Goal: Task Accomplishment & Management: Complete application form

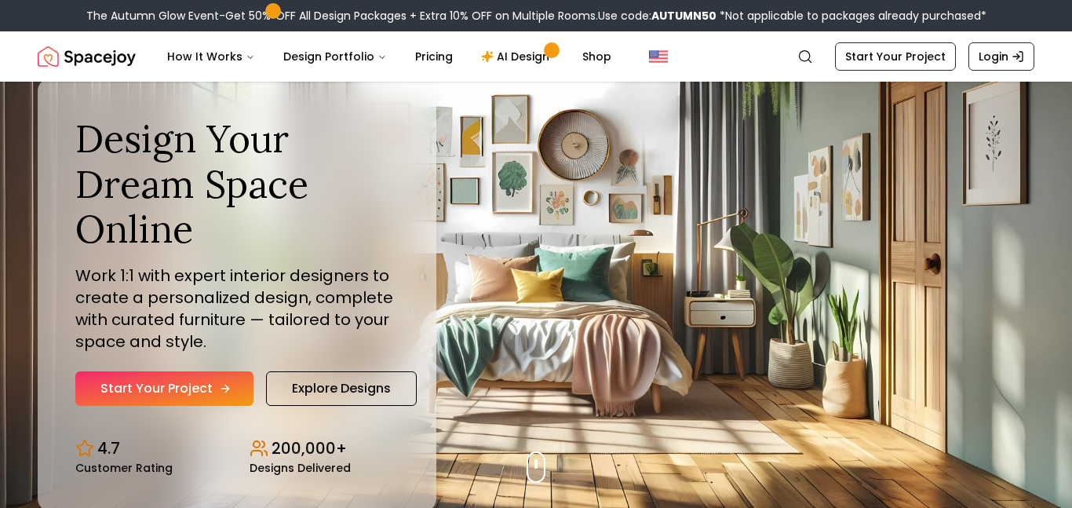
click at [200, 378] on link "Start Your Project" at bounding box center [164, 388] width 178 height 35
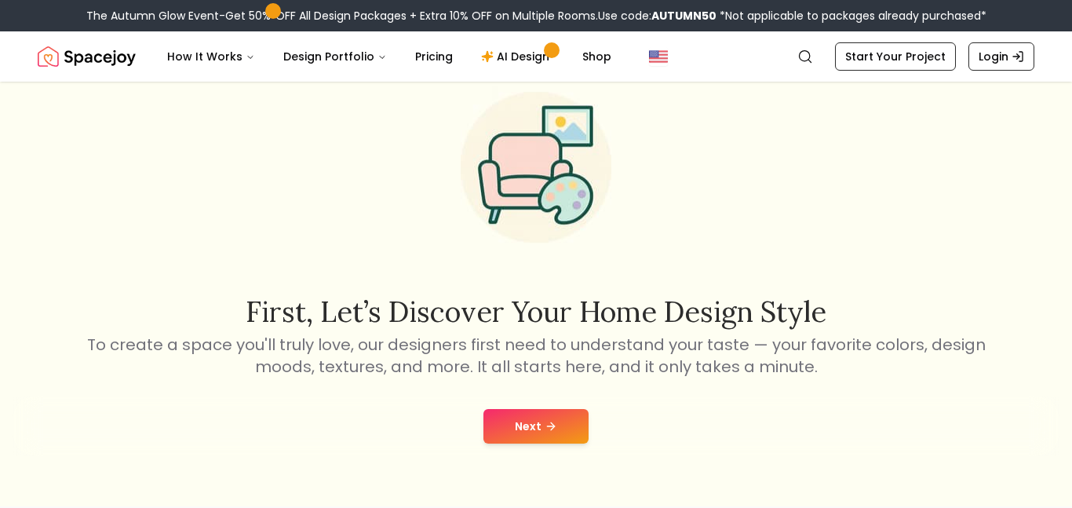
click at [517, 422] on button "Next" at bounding box center [535, 426] width 105 height 35
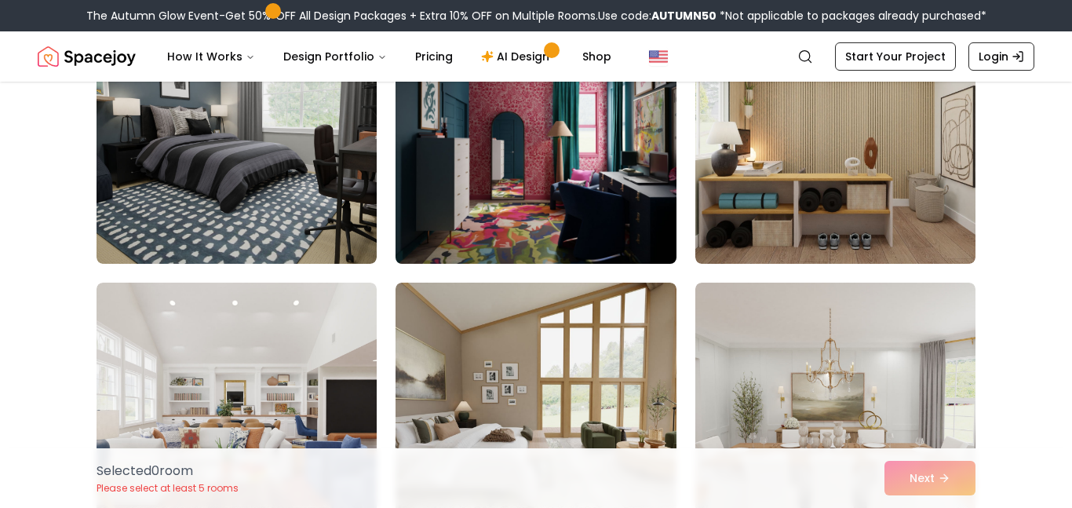
scroll to position [195, 0]
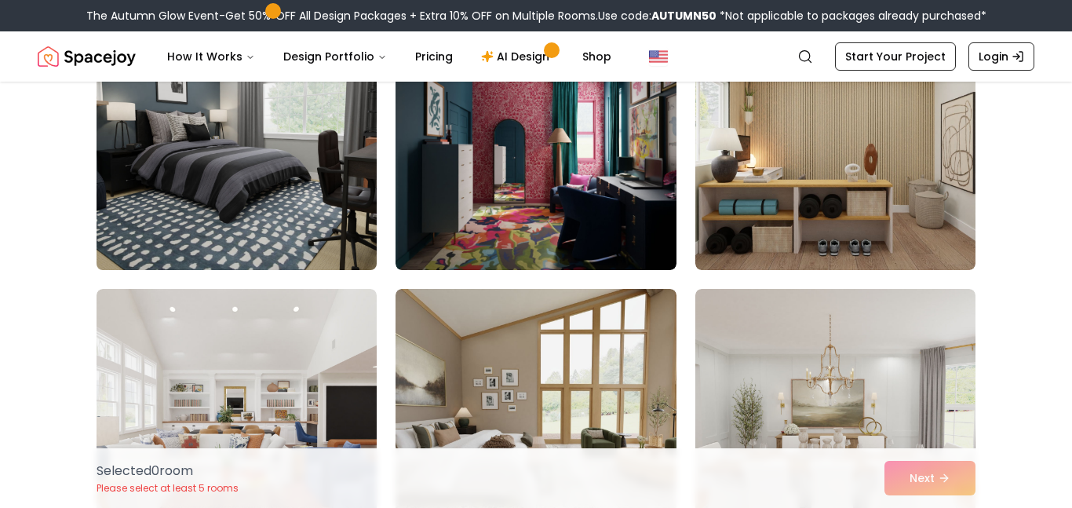
click at [323, 202] on img at bounding box center [236, 145] width 294 height 264
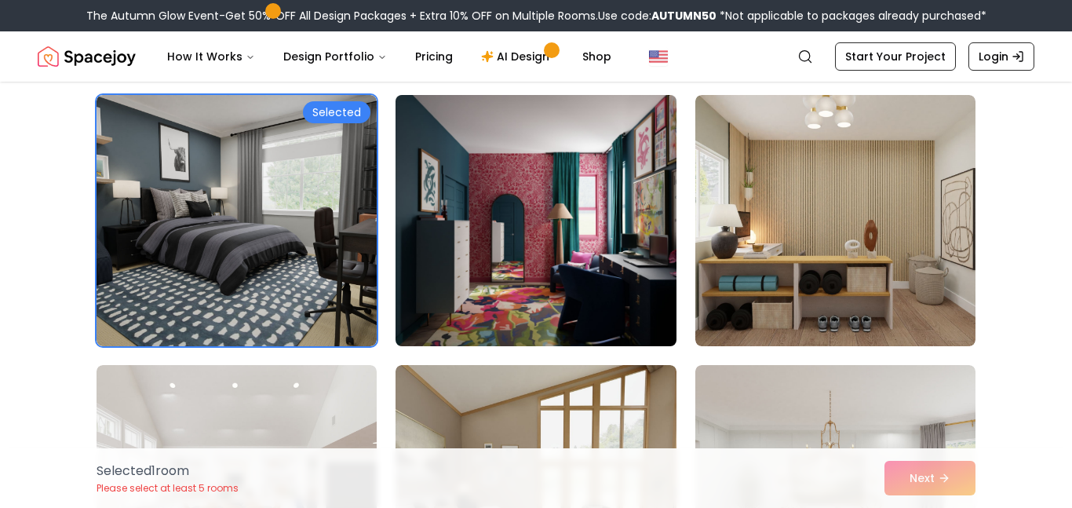
scroll to position [116, 0]
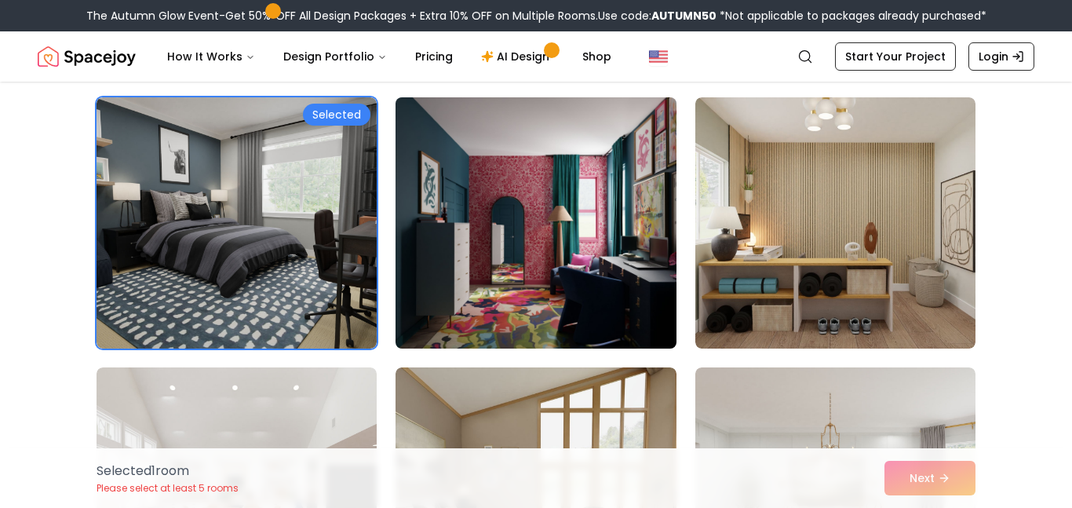
click at [439, 259] on img at bounding box center [535, 223] width 294 height 264
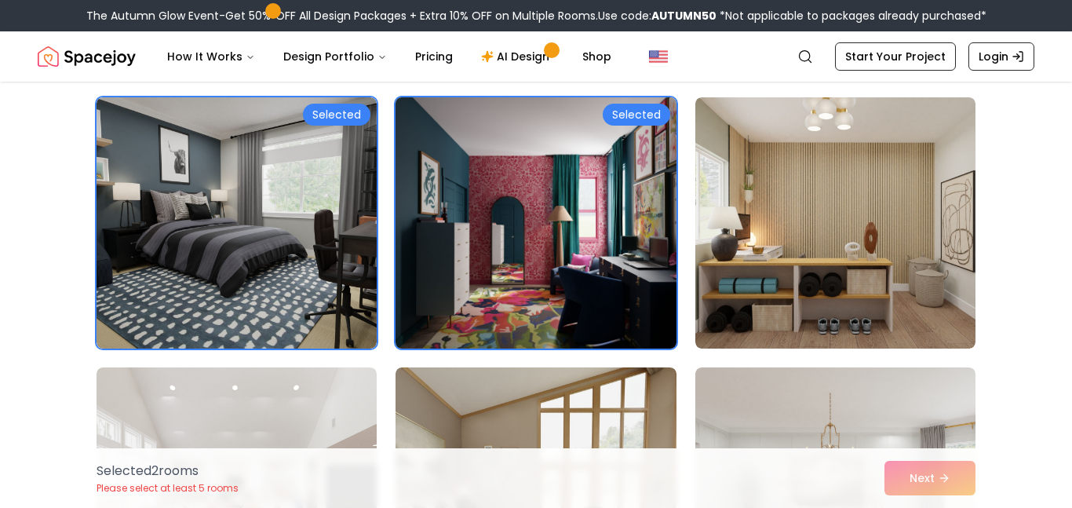
click at [581, 295] on img at bounding box center [535, 223] width 294 height 264
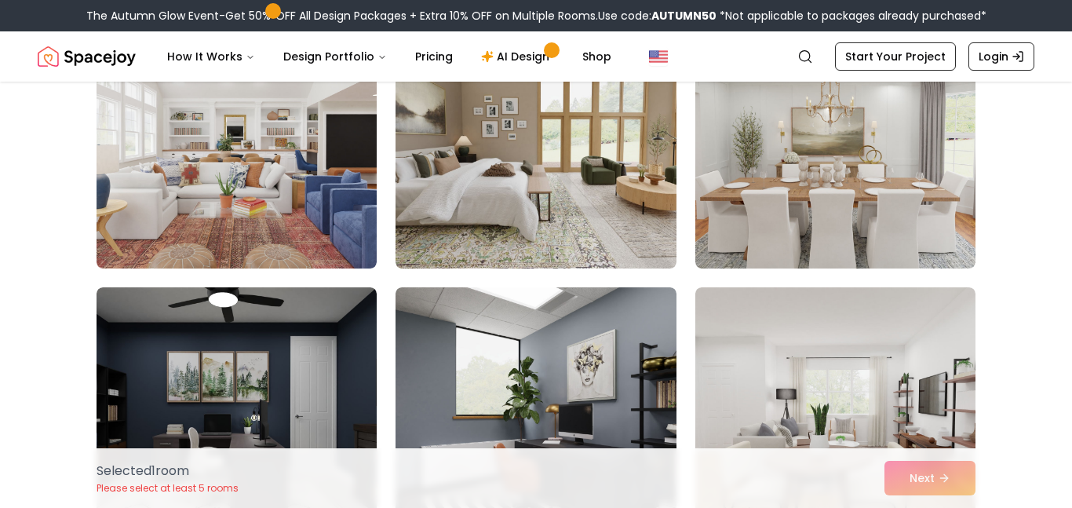
scroll to position [440, 0]
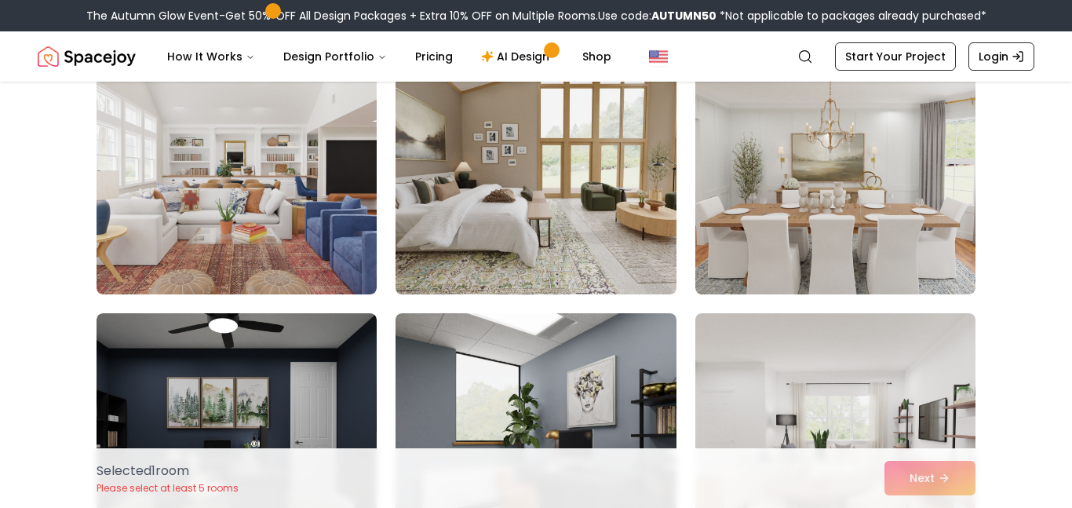
click at [728, 246] on img at bounding box center [835, 168] width 280 height 251
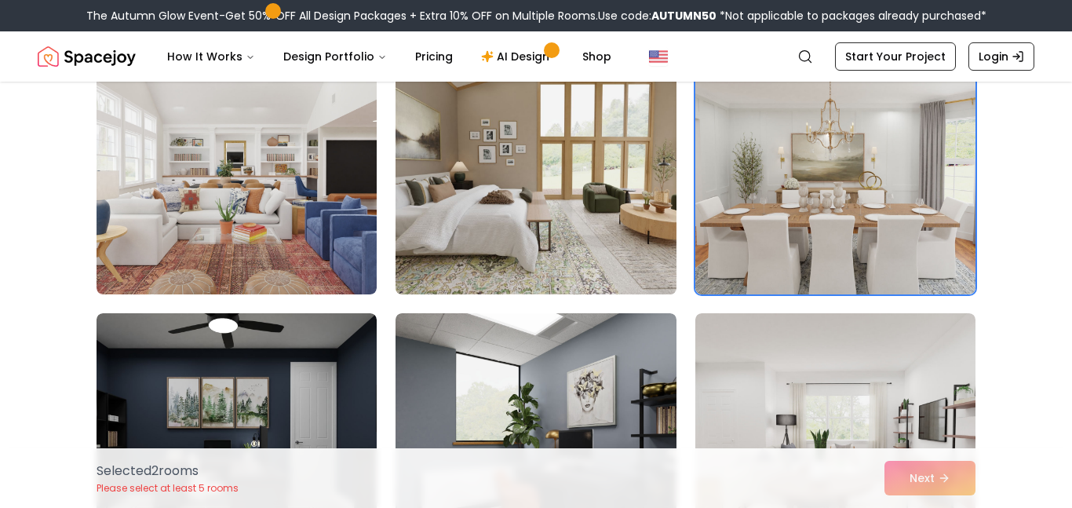
click at [621, 235] on img at bounding box center [535, 169] width 294 height 264
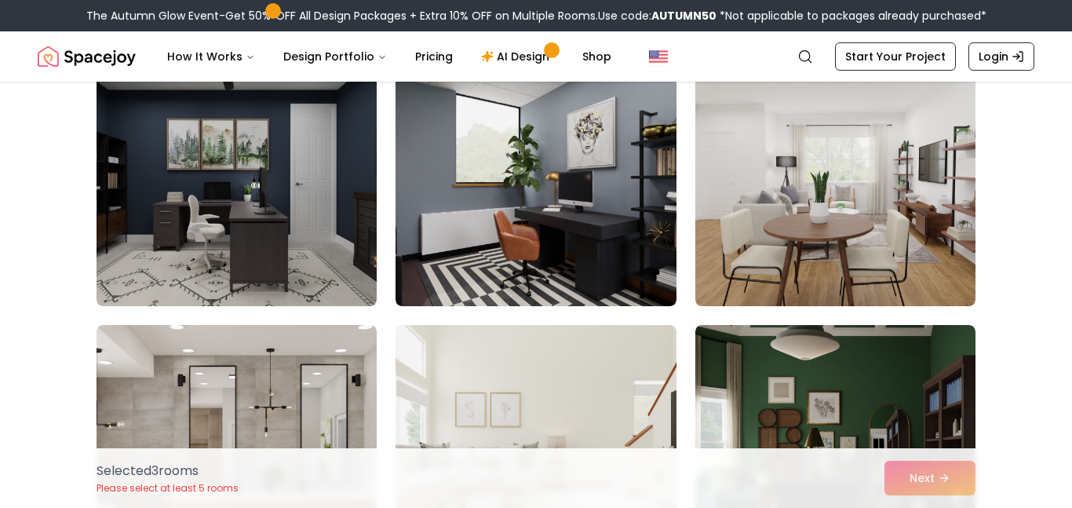
scroll to position [730, 0]
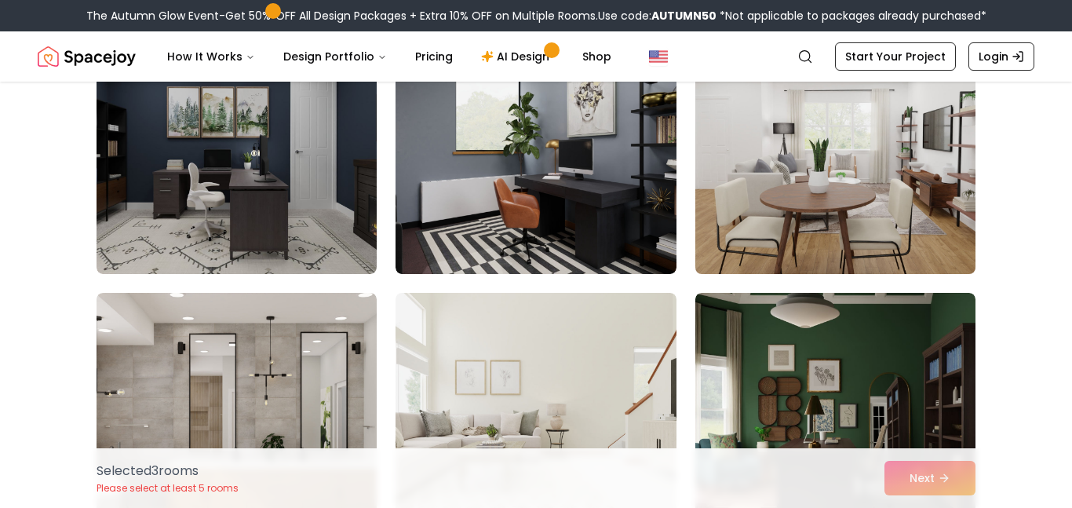
click at [748, 198] on img at bounding box center [835, 148] width 294 height 264
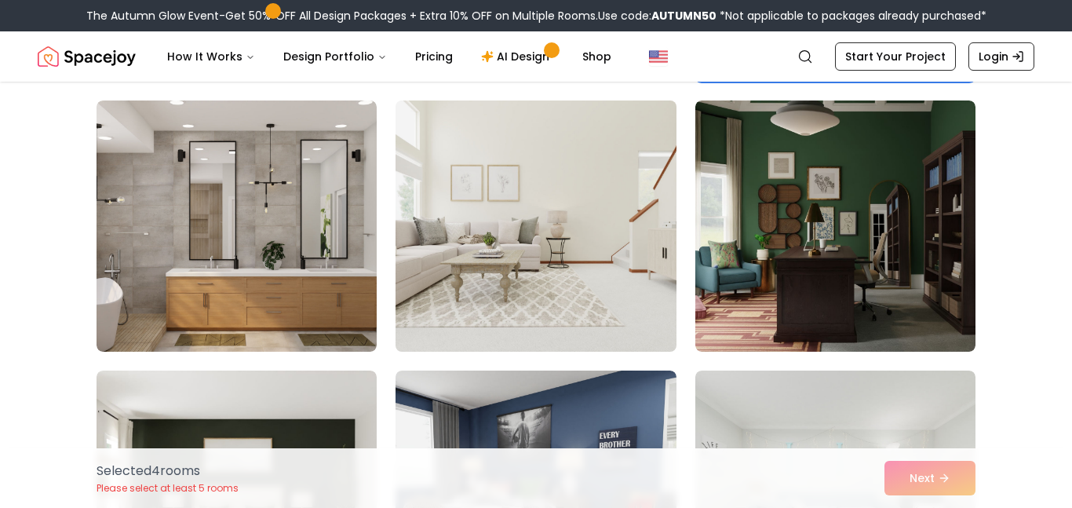
click at [604, 255] on img at bounding box center [535, 226] width 294 height 264
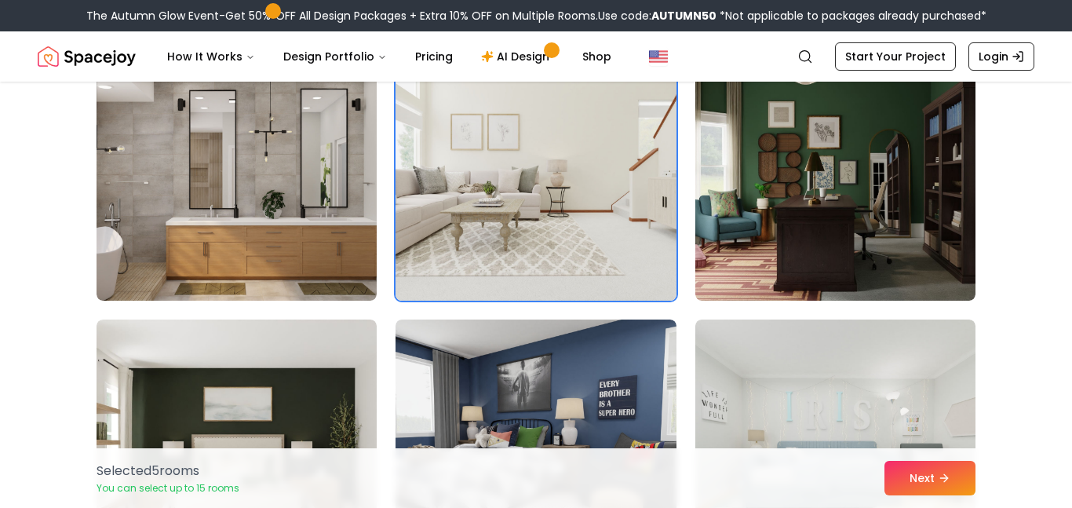
scroll to position [977, 0]
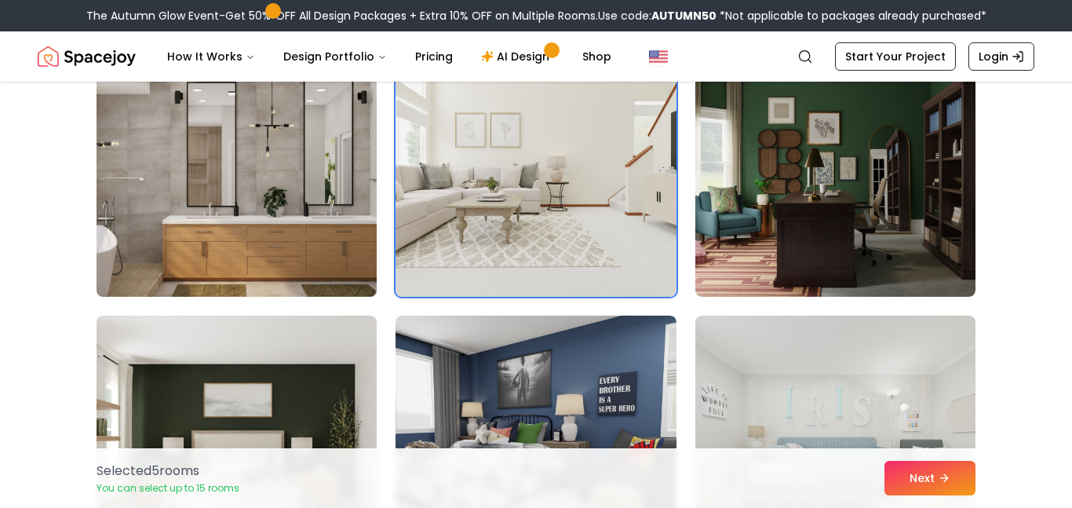
click at [287, 238] on img at bounding box center [236, 171] width 294 height 264
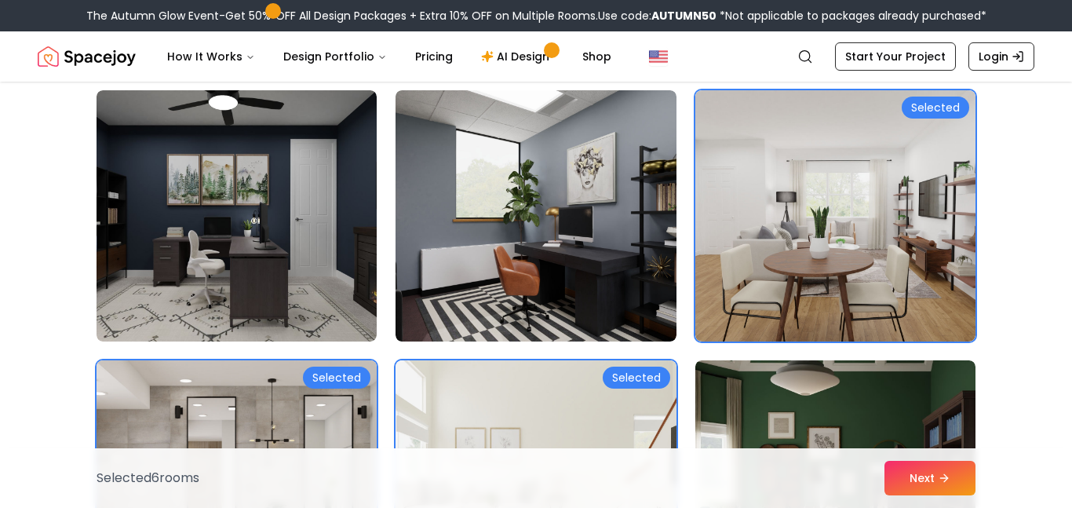
scroll to position [661, 0]
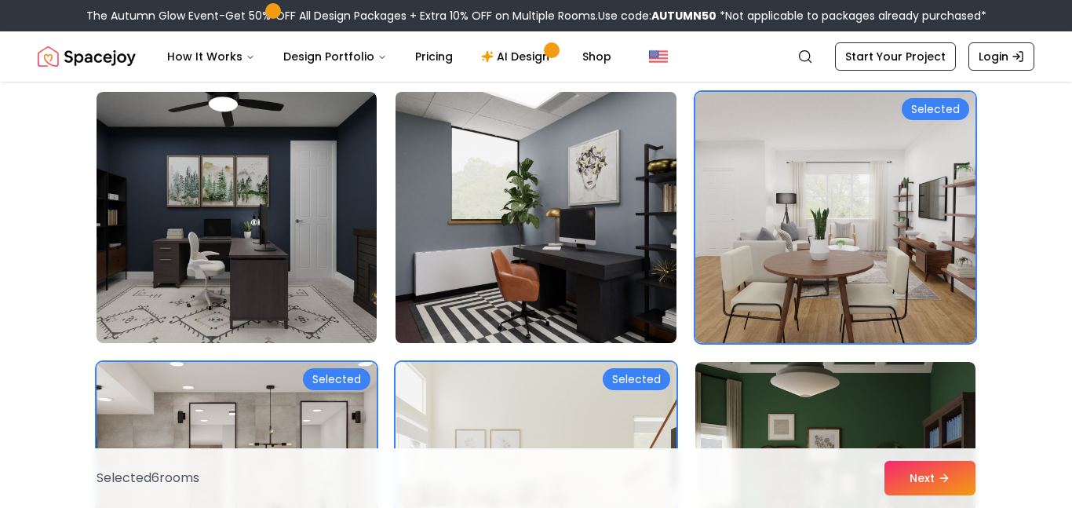
click at [475, 269] on img at bounding box center [535, 218] width 294 height 264
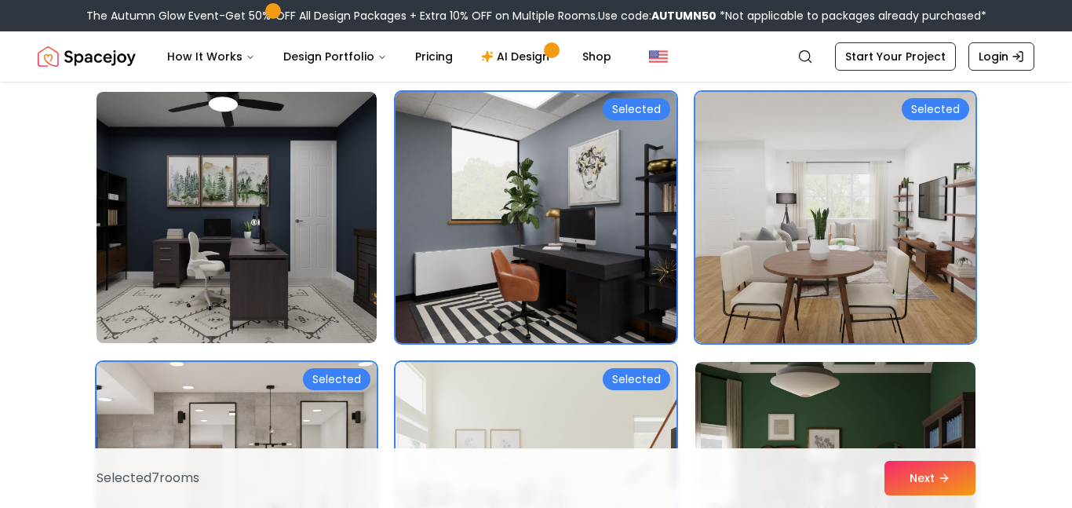
click at [482, 249] on img at bounding box center [535, 218] width 294 height 264
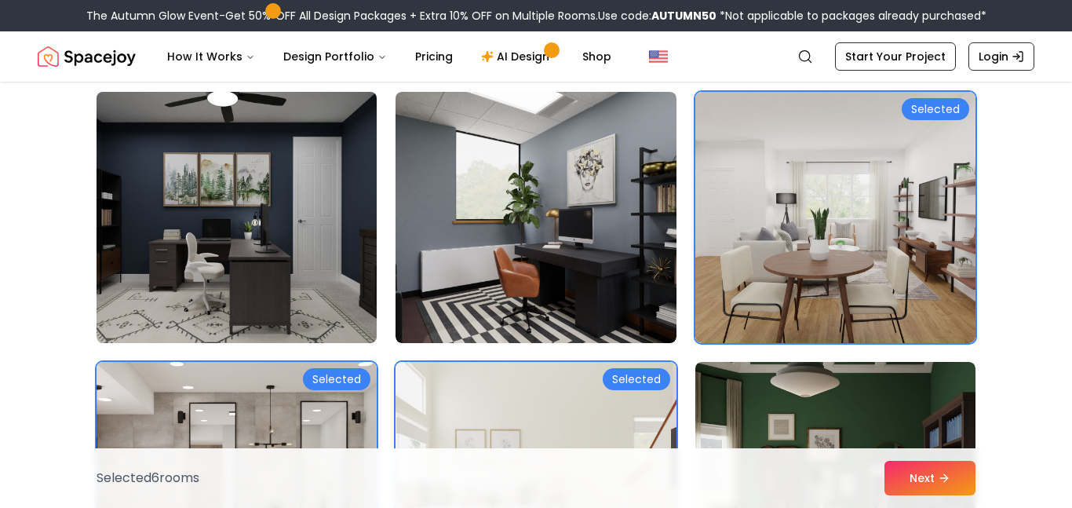
click at [348, 286] on img at bounding box center [236, 218] width 294 height 264
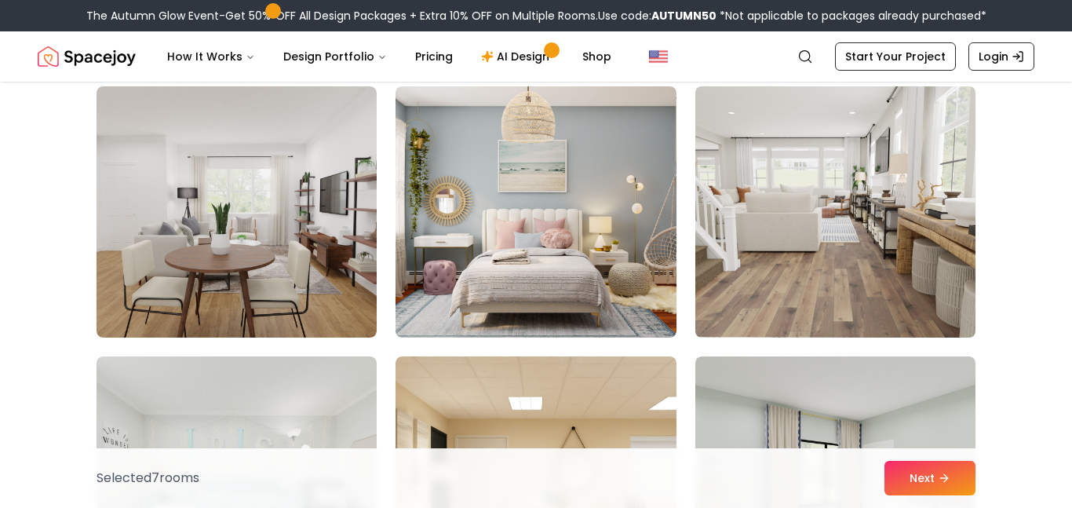
scroll to position [1501, 0]
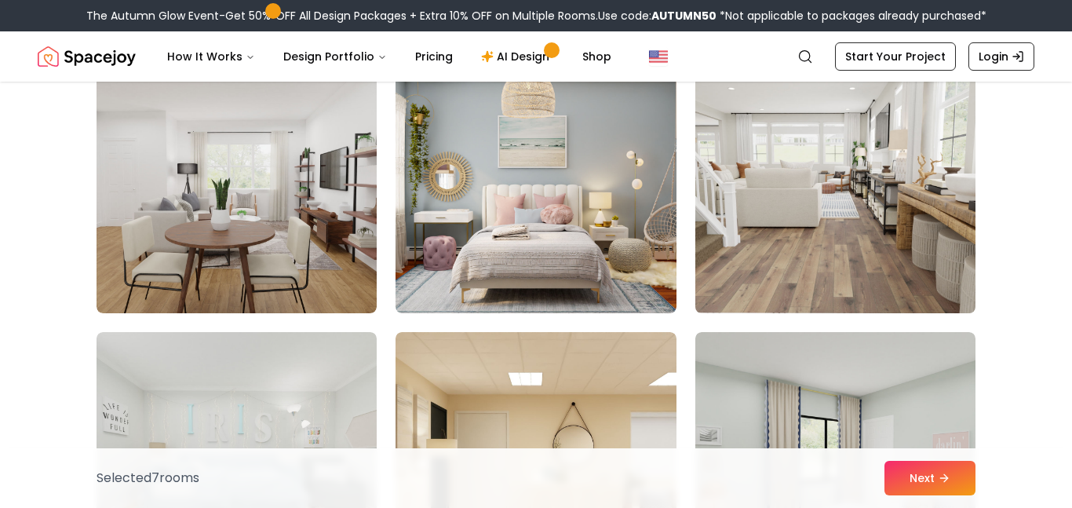
click at [791, 253] on img at bounding box center [835, 188] width 294 height 264
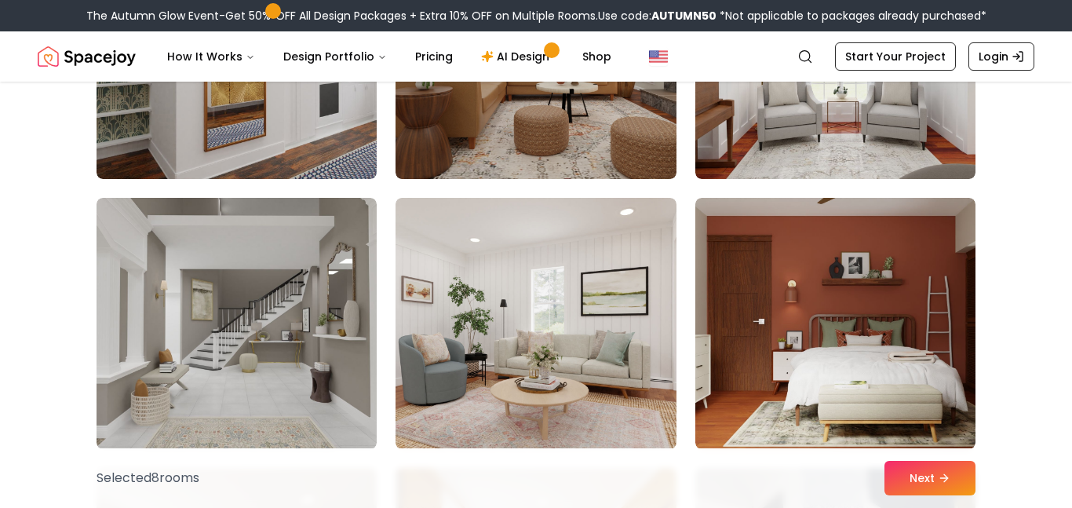
scroll to position [3021, 0]
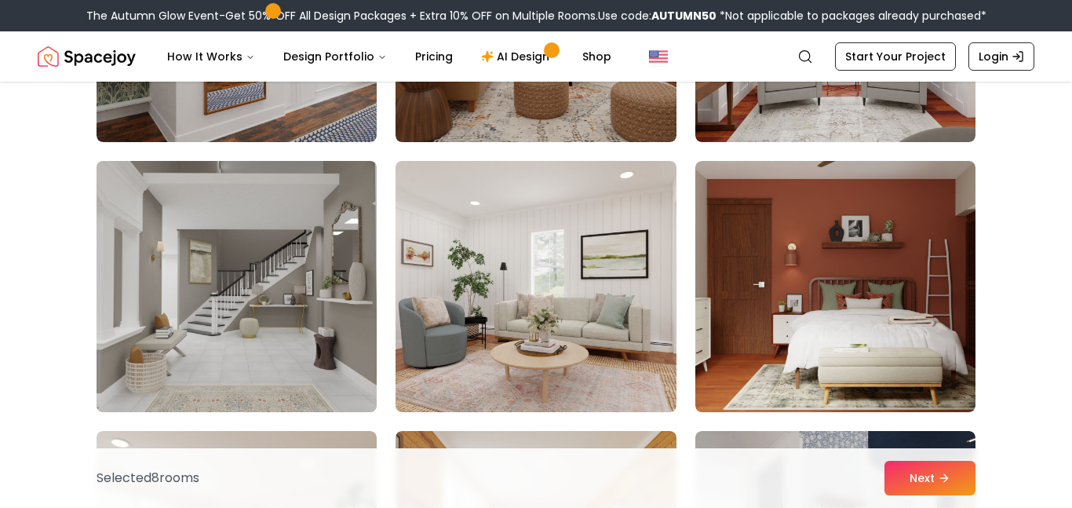
click at [328, 322] on img at bounding box center [236, 287] width 294 height 264
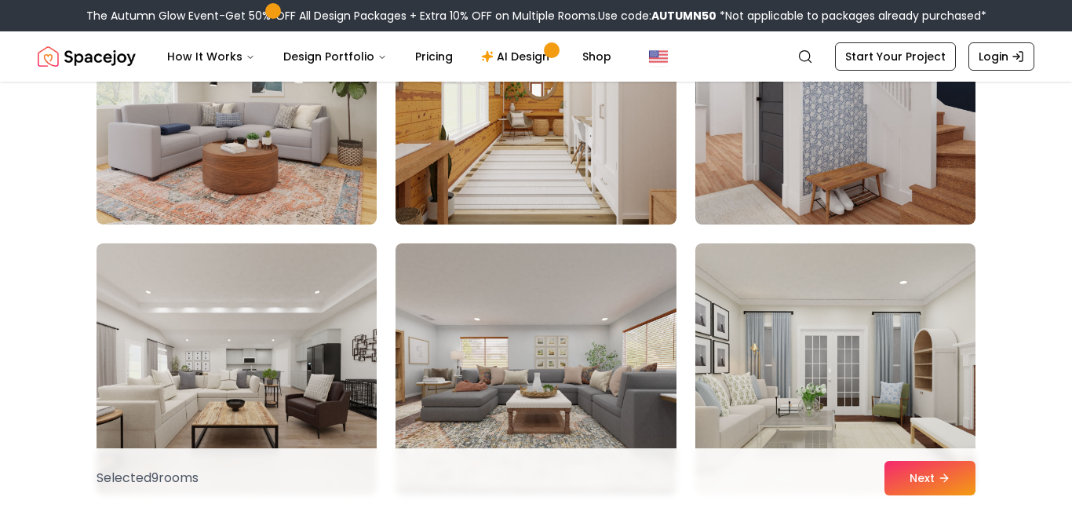
scroll to position [3523, 0]
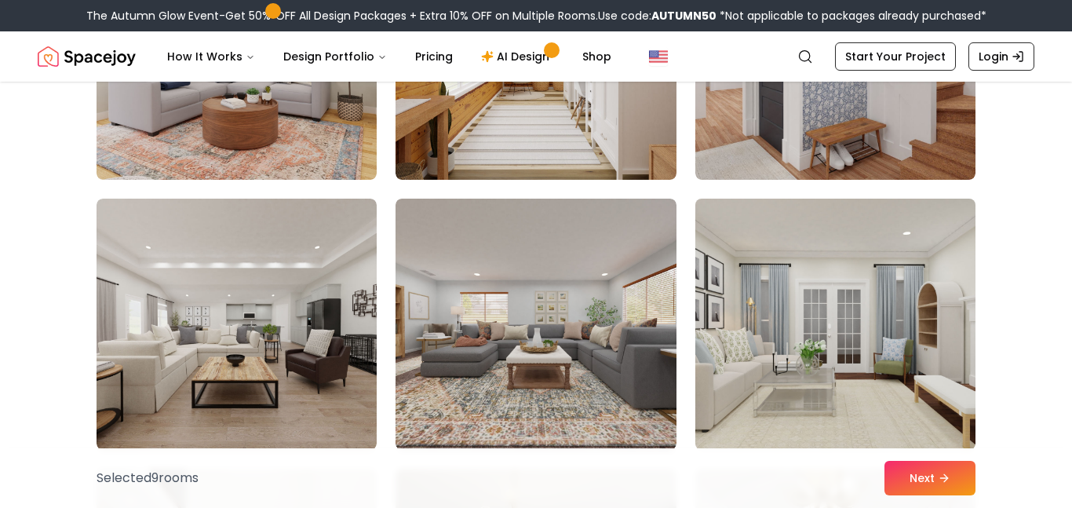
click at [770, 364] on img at bounding box center [835, 324] width 294 height 264
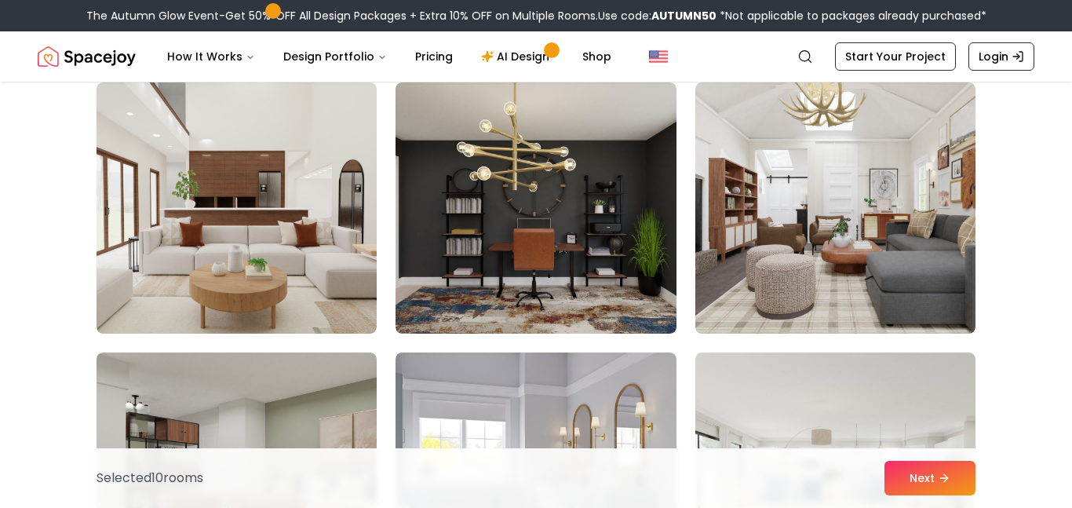
scroll to position [3925, 0]
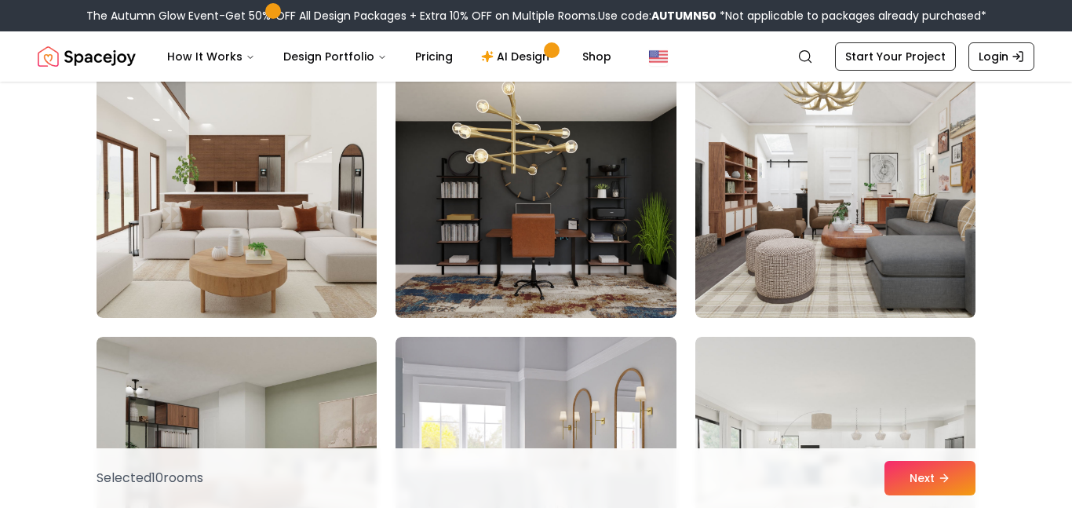
click at [613, 263] on img at bounding box center [535, 192] width 294 height 264
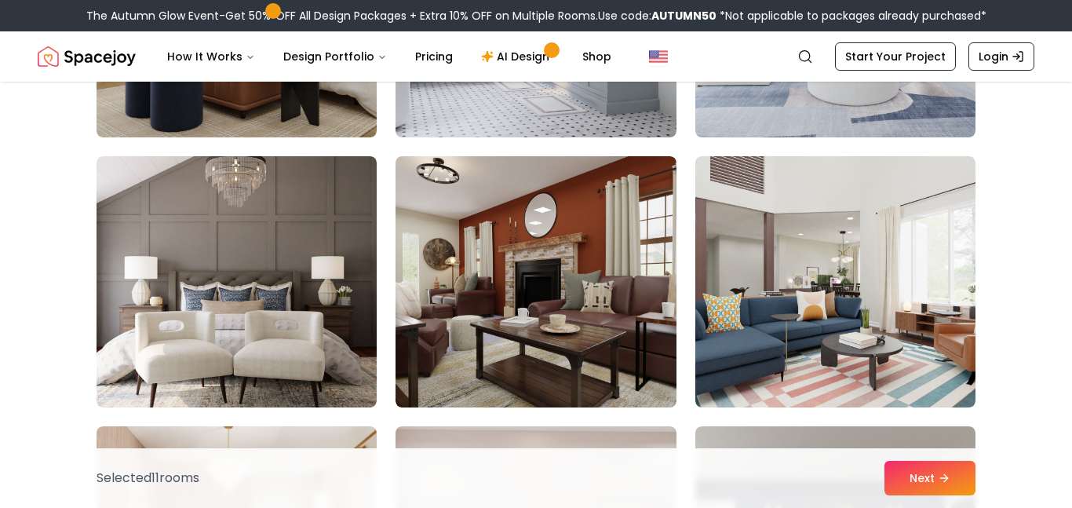
scroll to position [4378, 0]
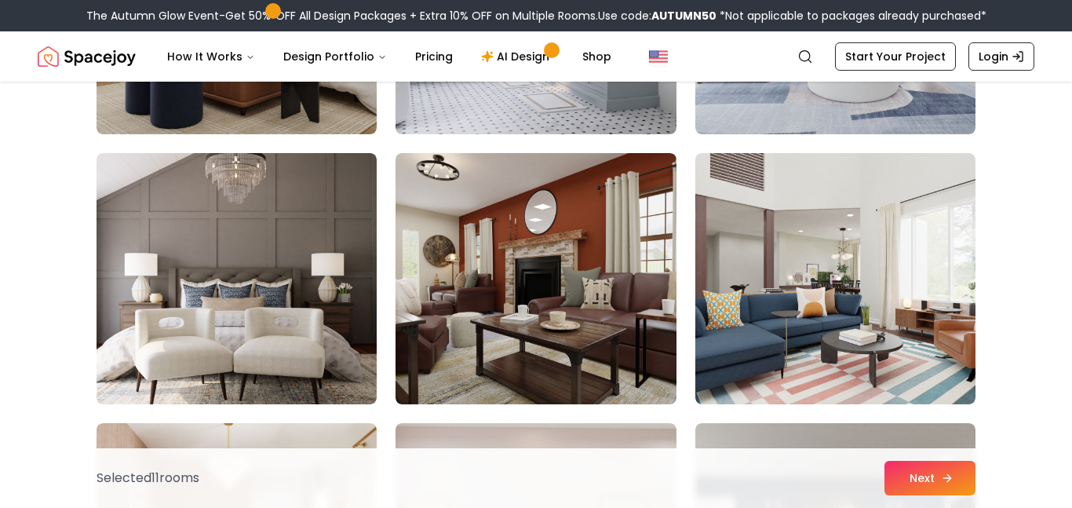
click at [893, 462] on button "Next" at bounding box center [929, 477] width 91 height 35
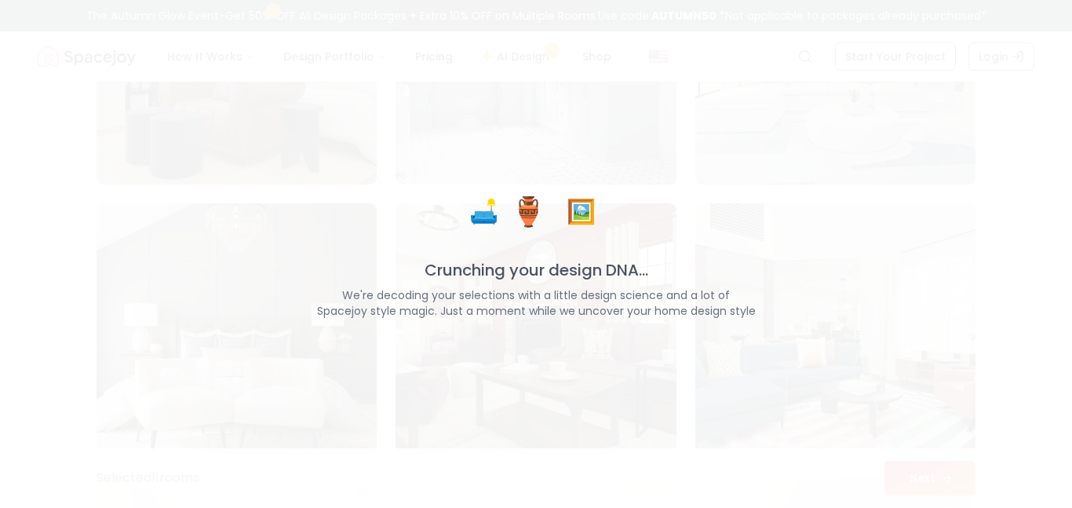
scroll to position [4428, 0]
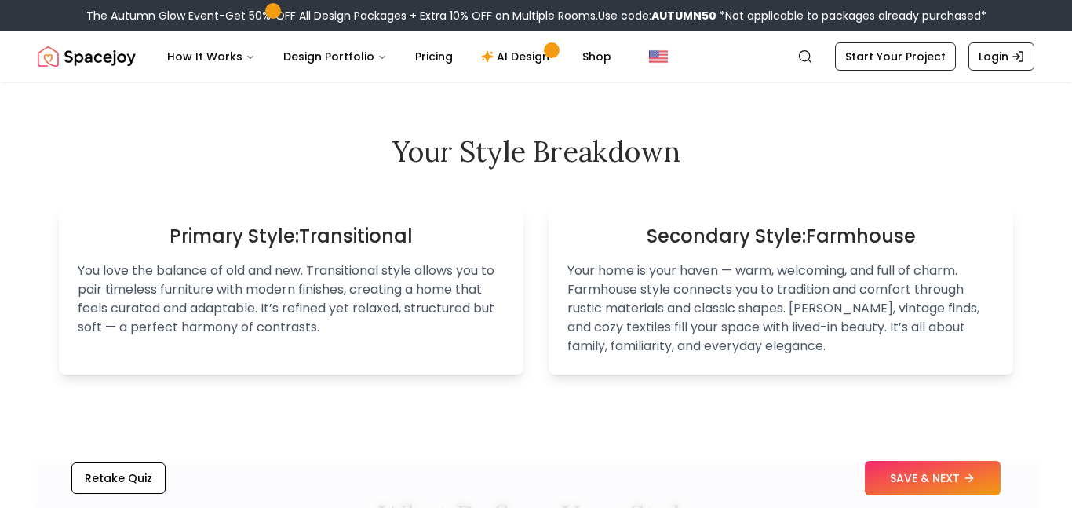
scroll to position [901, 0]
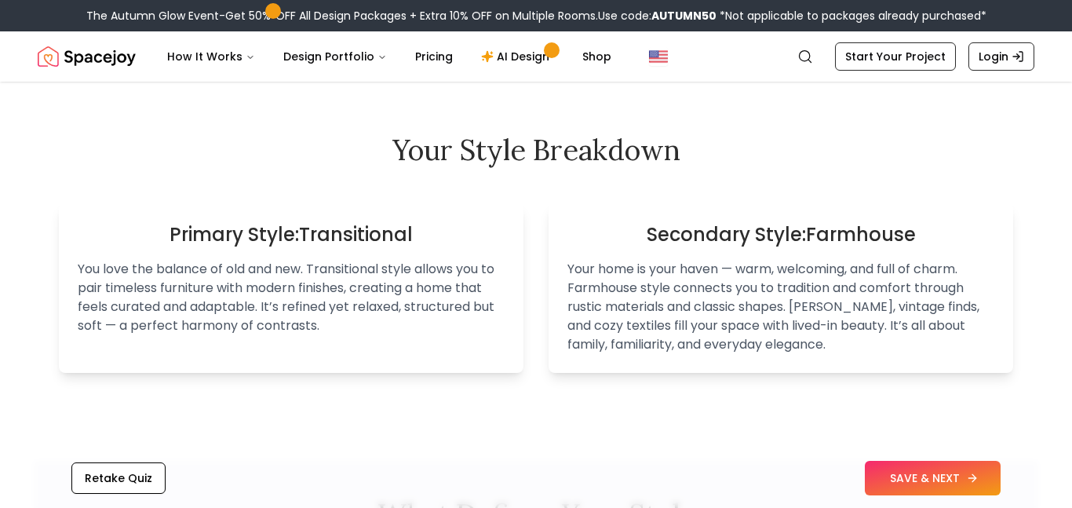
click at [919, 486] on button "SAVE & NEXT" at bounding box center [933, 477] width 136 height 35
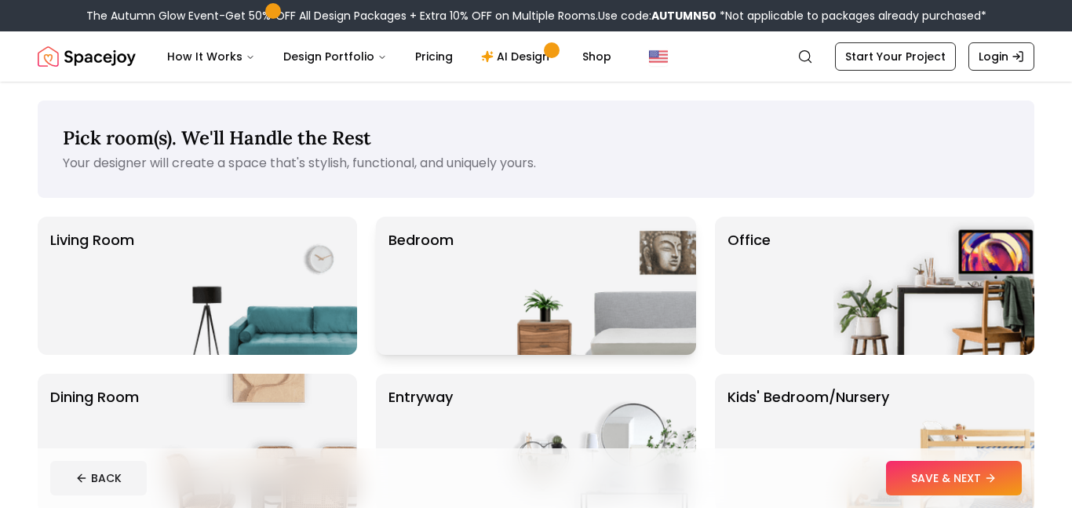
click at [549, 286] on img at bounding box center [595, 286] width 201 height 138
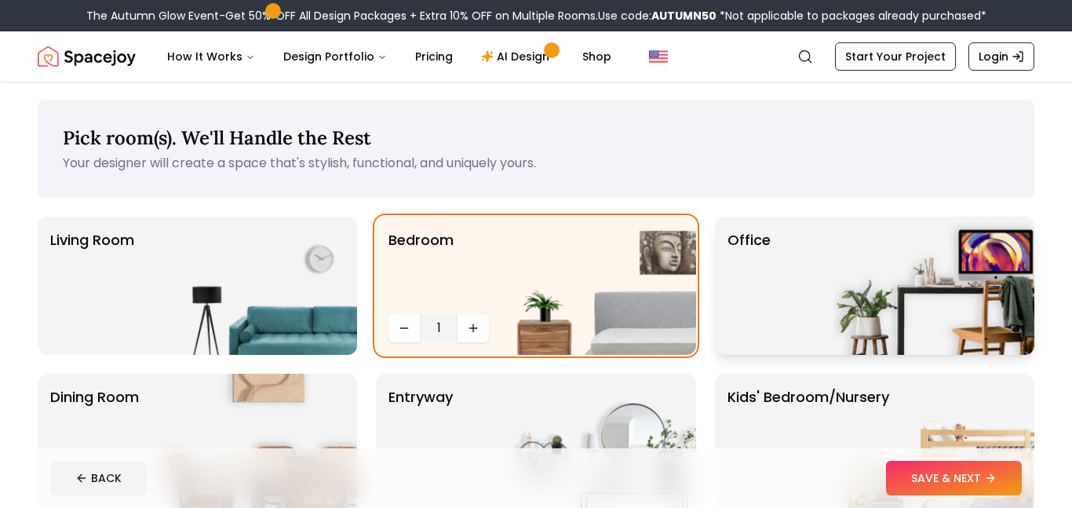
click at [766, 298] on p "Office" at bounding box center [748, 285] width 43 height 113
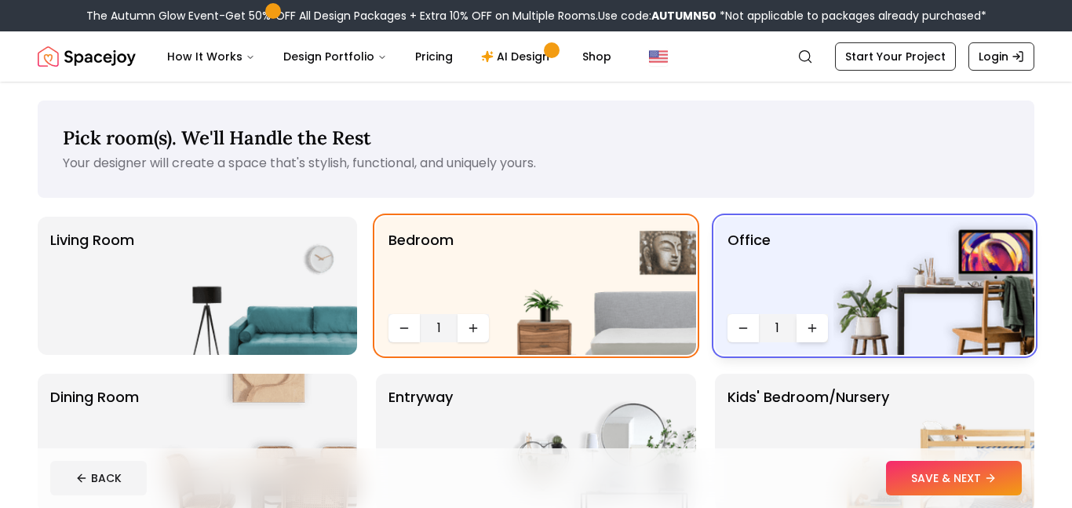
click at [811, 322] on icon "Increase quantity" at bounding box center [812, 328] width 13 height 13
click at [471, 322] on icon "Increase quantity" at bounding box center [473, 328] width 13 height 13
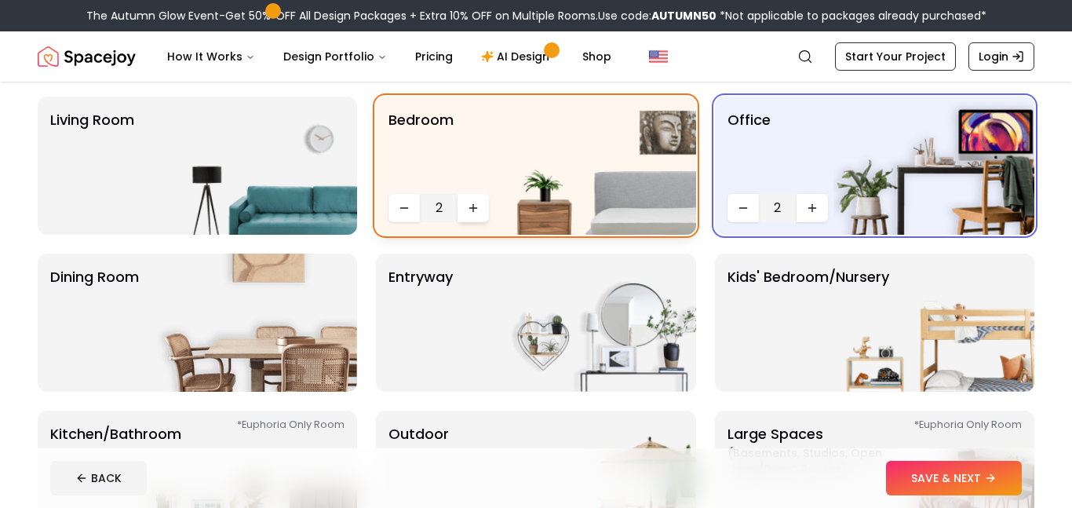
scroll to position [121, 0]
click at [300, 200] on img at bounding box center [256, 165] width 201 height 138
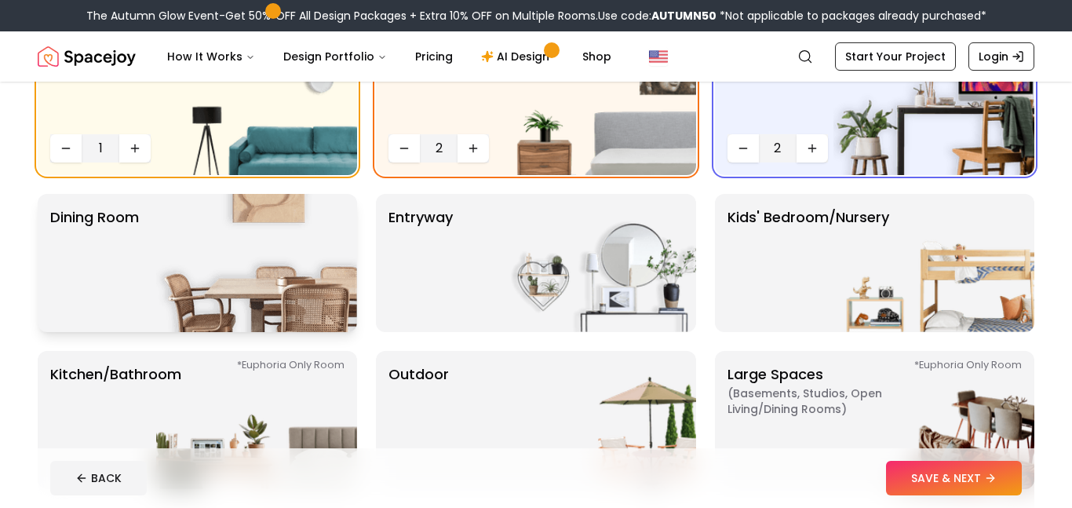
scroll to position [185, 0]
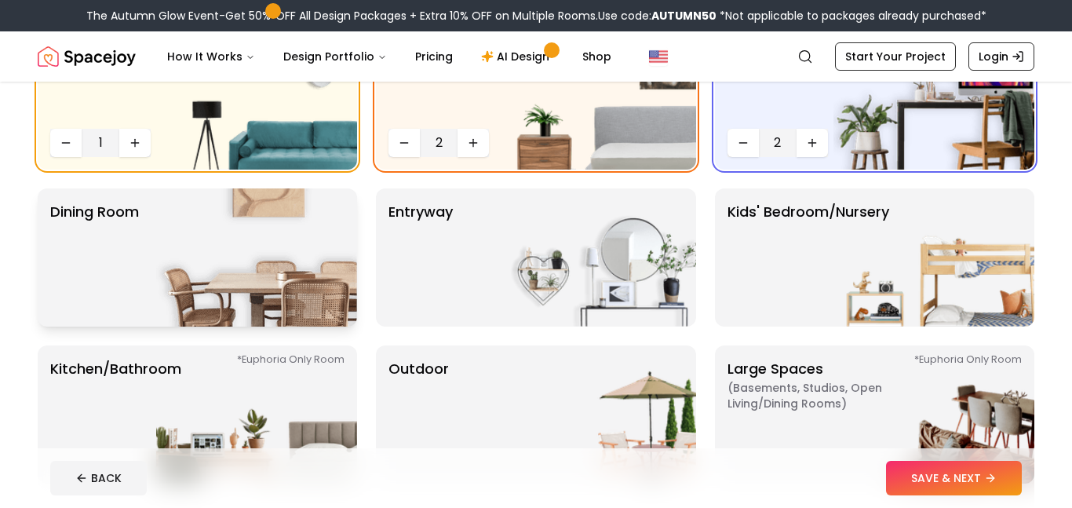
click at [238, 252] on img at bounding box center [256, 257] width 201 height 138
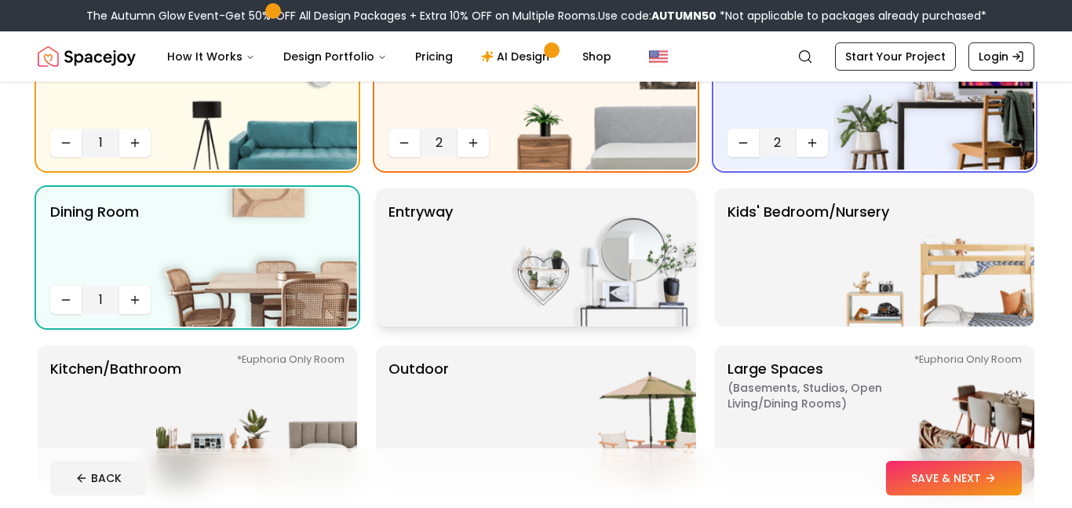
scroll to position [222, 0]
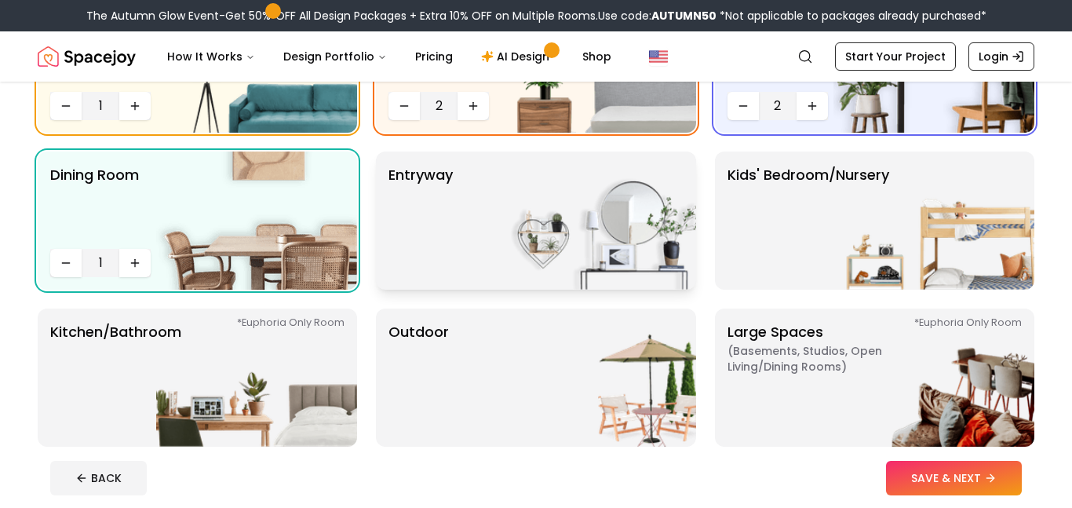
click at [491, 243] on div "entryway" at bounding box center [535, 220] width 319 height 138
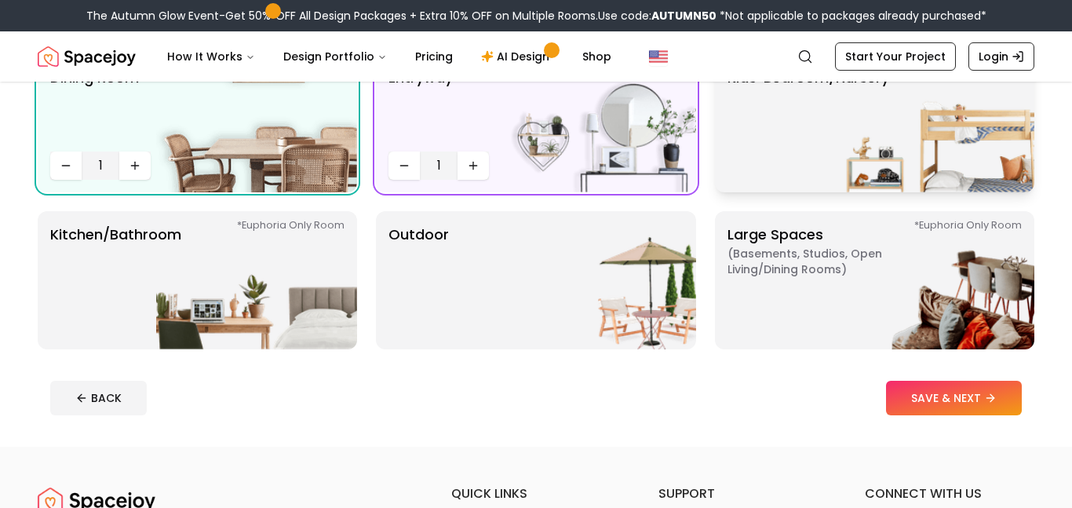
scroll to position [322, 0]
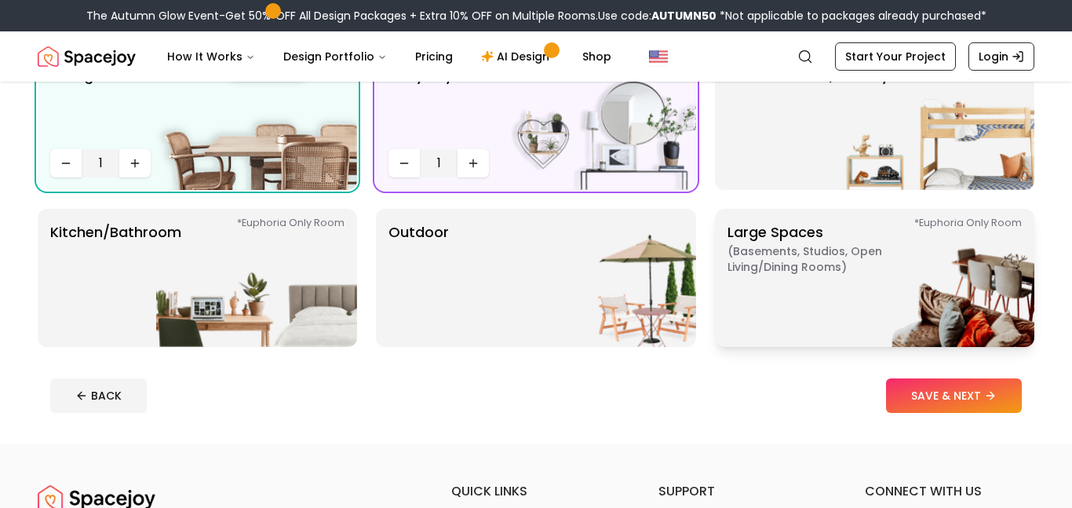
click at [793, 293] on p "Large Spaces ( Basements, Studios, Open living/dining rooms ) *Euphoria Only Ro…" at bounding box center [825, 277] width 196 height 113
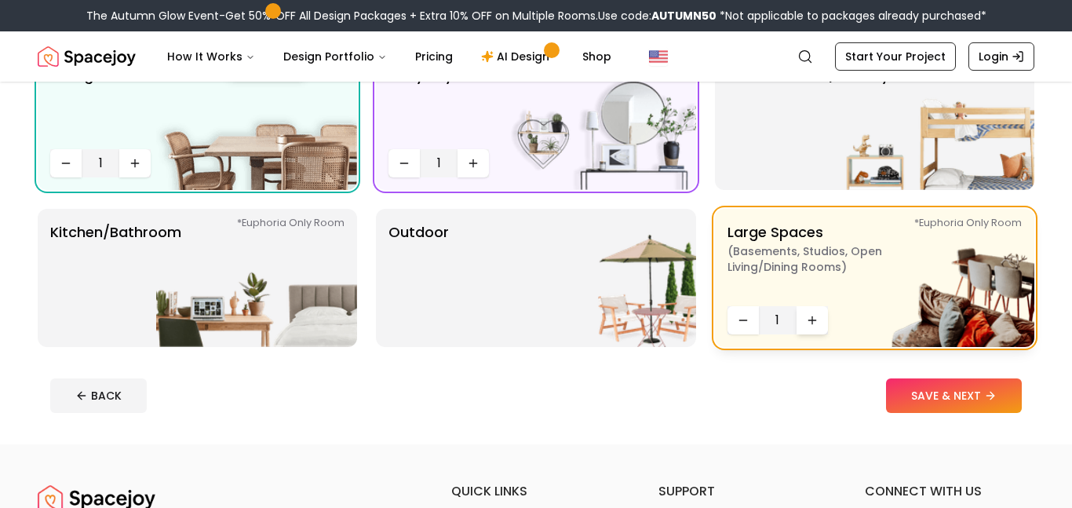
click at [813, 314] on icon "Increase quantity" at bounding box center [812, 320] width 13 height 13
click at [535, 298] on img at bounding box center [595, 278] width 201 height 138
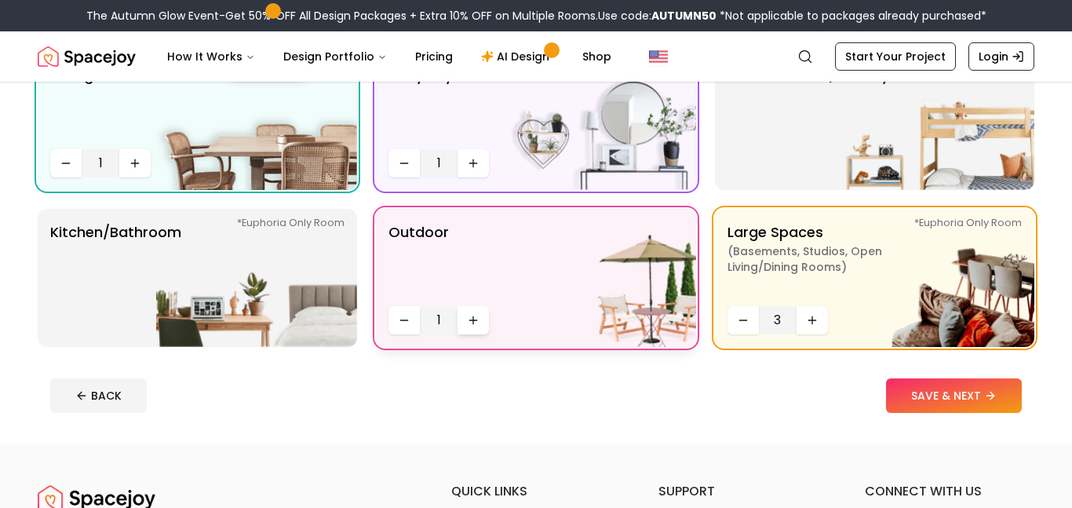
click at [479, 319] on icon "Increase quantity" at bounding box center [473, 320] width 13 height 13
click at [194, 243] on img at bounding box center [256, 278] width 201 height 138
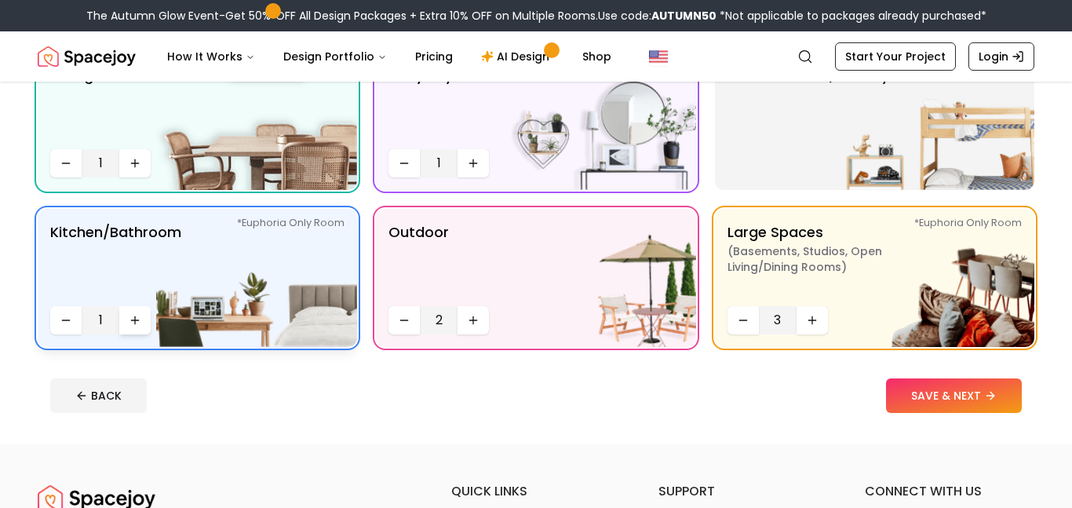
click at [140, 320] on icon "Increase quantity" at bounding box center [135, 320] width 13 height 13
click at [140, 319] on icon "Increase quantity" at bounding box center [135, 320] width 13 height 13
click at [68, 319] on icon "Decrease quantity" at bounding box center [66, 320] width 13 height 13
click at [136, 329] on button "Increase quantity" at bounding box center [134, 320] width 31 height 28
click at [961, 395] on button "SAVE & NEXT" at bounding box center [954, 395] width 136 height 35
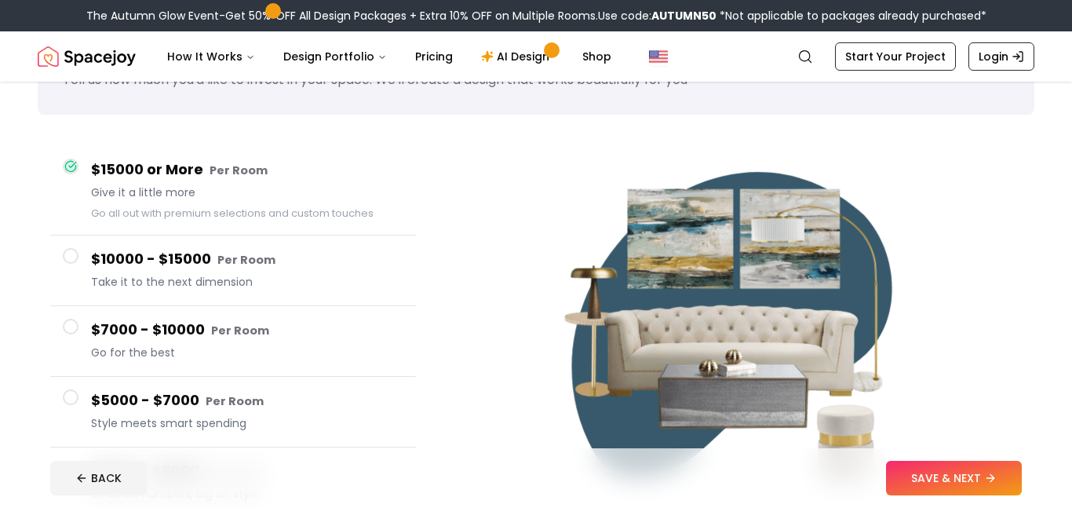
scroll to position [84, 0]
click at [930, 461] on button "SAVE & NEXT" at bounding box center [954, 477] width 136 height 35
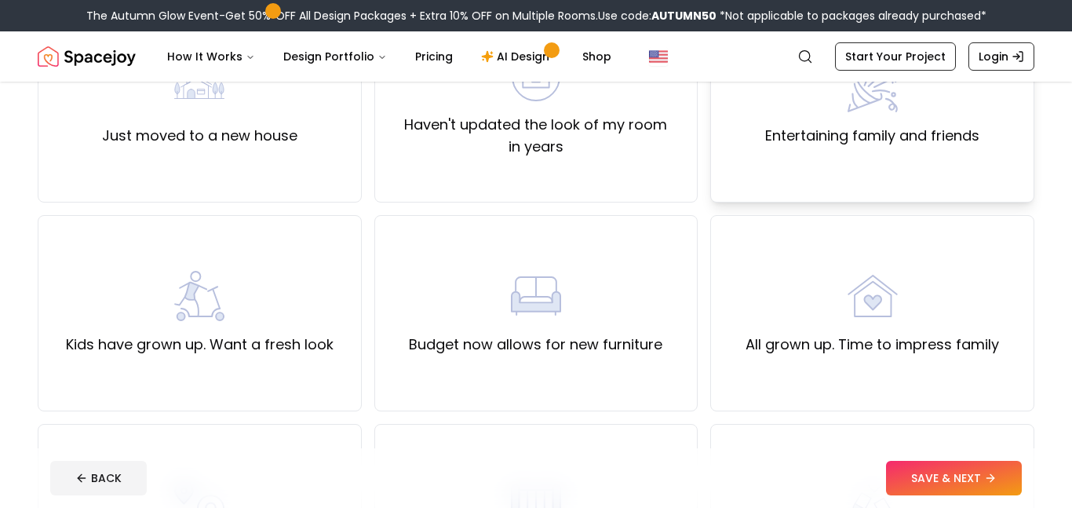
scroll to position [231, 0]
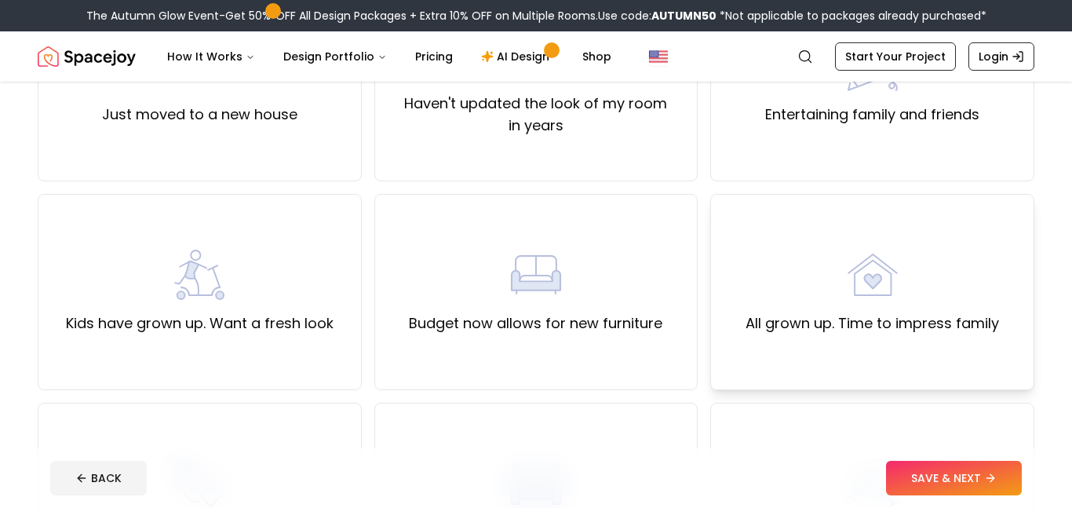
click at [843, 348] on div "All grown up. Time to impress family" at bounding box center [872, 292] width 324 height 196
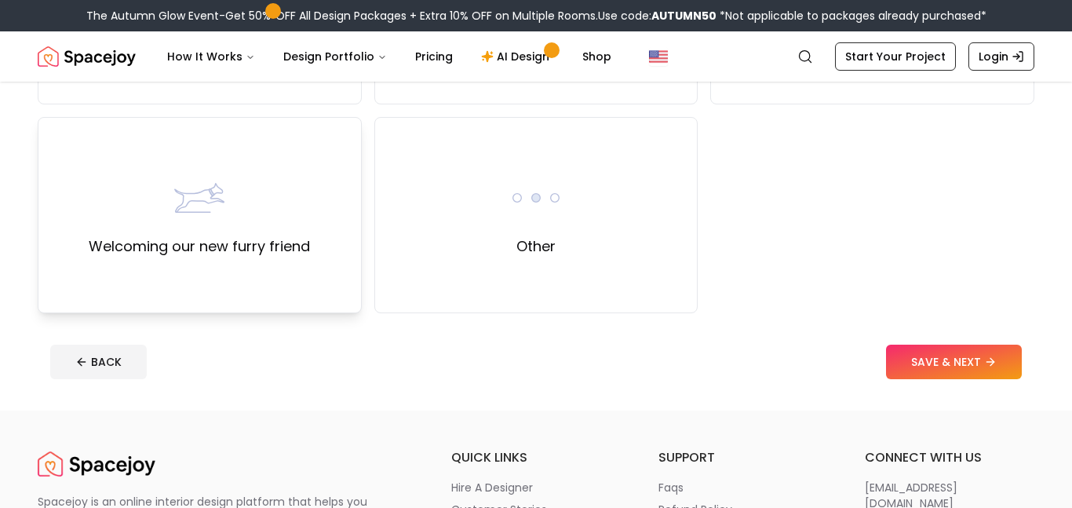
scroll to position [733, 0]
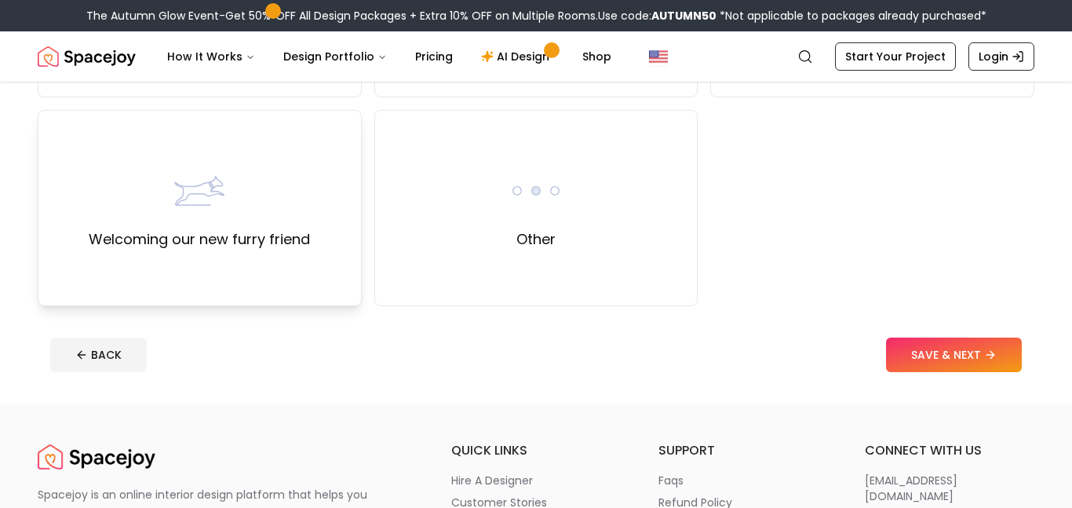
click at [304, 285] on div "Welcoming our new furry friend" at bounding box center [200, 208] width 324 height 196
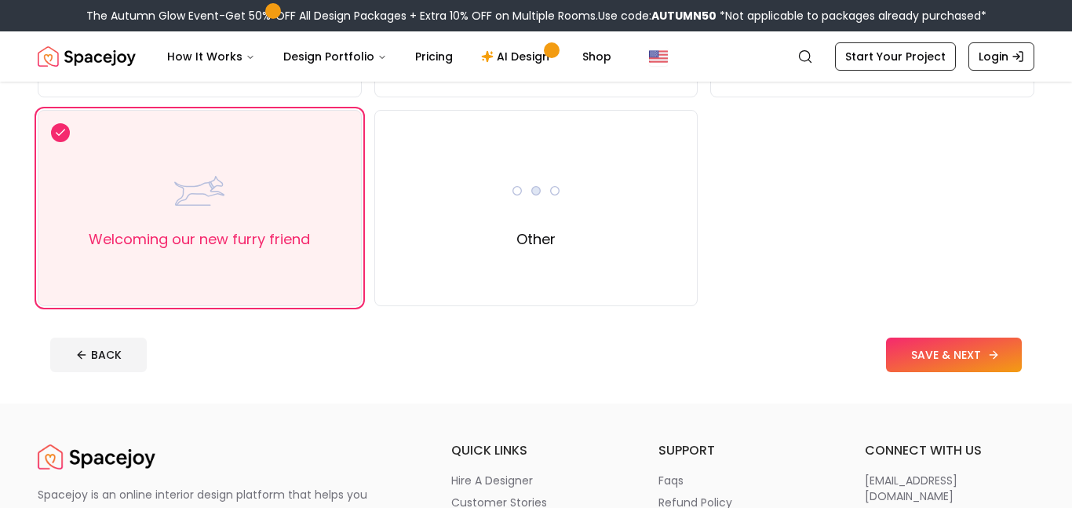
click at [961, 344] on button "SAVE & NEXT" at bounding box center [954, 354] width 136 height 35
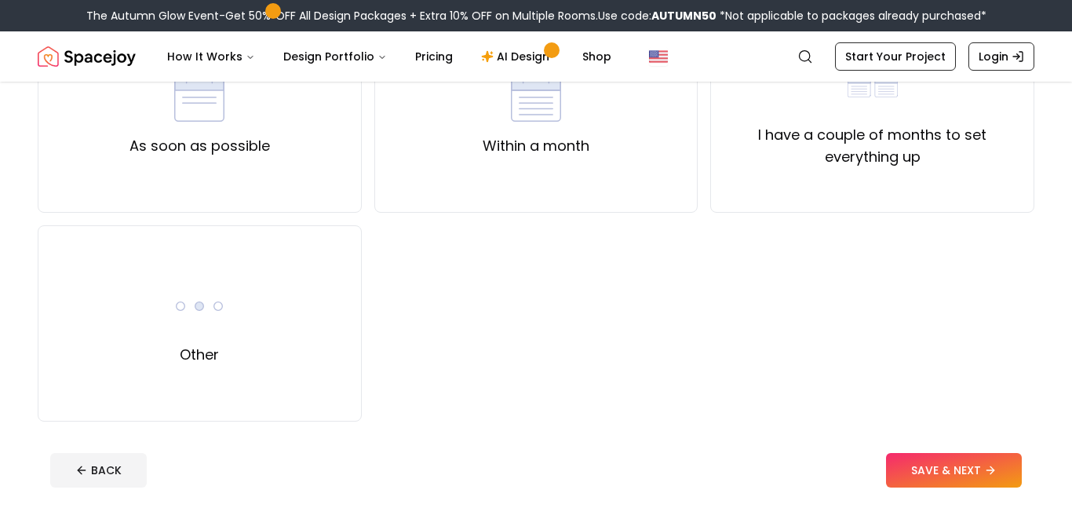
scroll to position [221, 0]
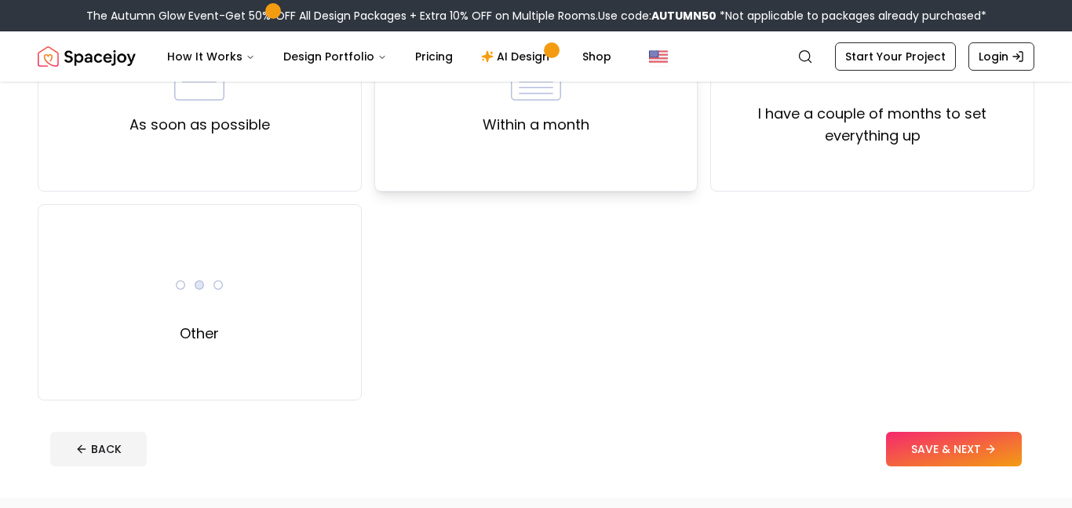
click at [566, 161] on div "Within a month" at bounding box center [536, 93] width 324 height 196
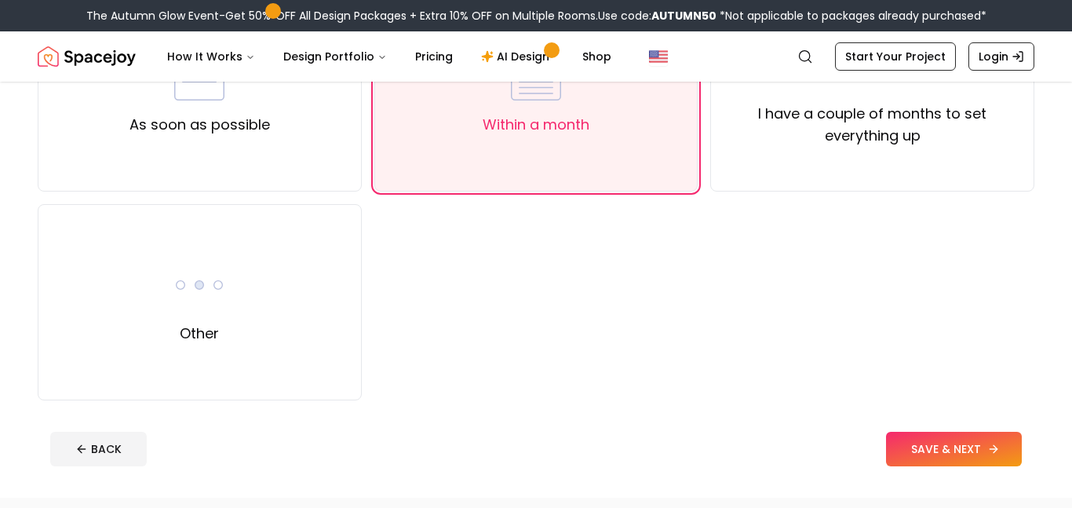
click at [947, 450] on button "SAVE & NEXT" at bounding box center [954, 448] width 136 height 35
